Goal: Navigation & Orientation: Find specific page/section

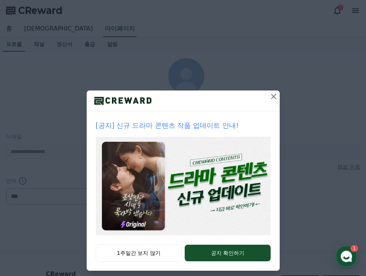
select select "**********"
click at [271, 96] on icon at bounding box center [273, 96] width 5 height 5
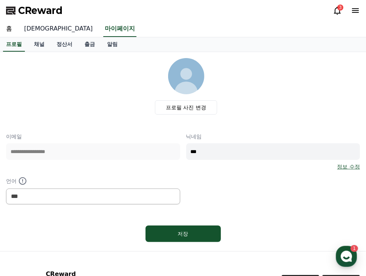
click at [28, 30] on link "[DEMOGRAPHIC_DATA]" at bounding box center [58, 29] width 81 height 16
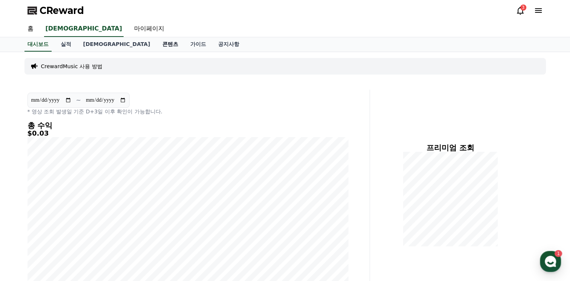
click at [156, 42] on link "콘텐츠" at bounding box center [170, 44] width 28 height 14
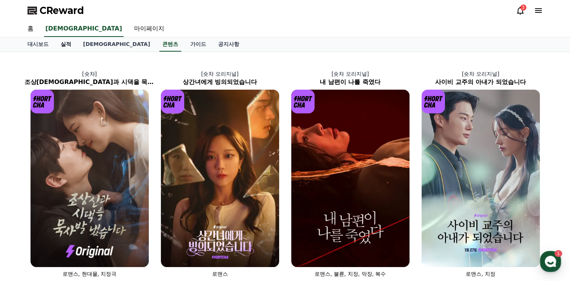
click at [62, 44] on link "실적" at bounding box center [66, 44] width 23 height 14
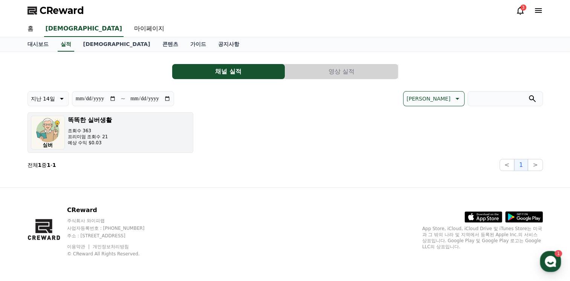
click at [85, 120] on h3 "똑똑한 실버생활" at bounding box center [90, 120] width 44 height 9
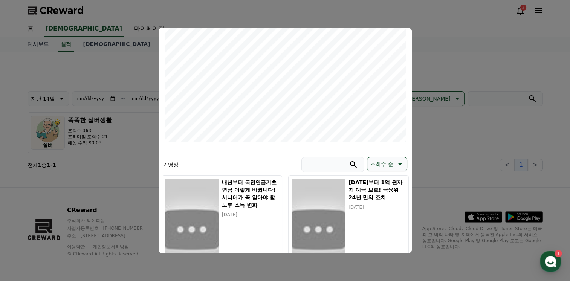
scroll to position [148, 0]
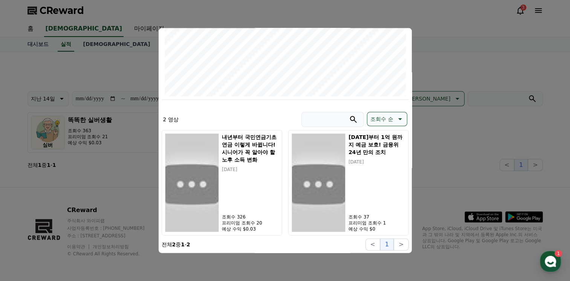
click at [365, 18] on button "close modal" at bounding box center [285, 140] width 570 height 281
